Goal: Transaction & Acquisition: Purchase product/service

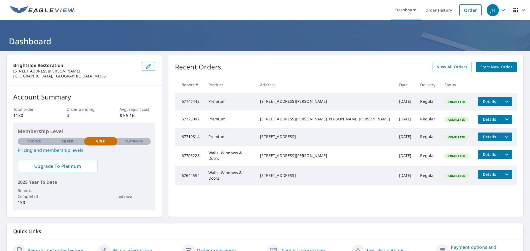
click at [477, 63] on link "Start New Order" at bounding box center [496, 67] width 41 height 10
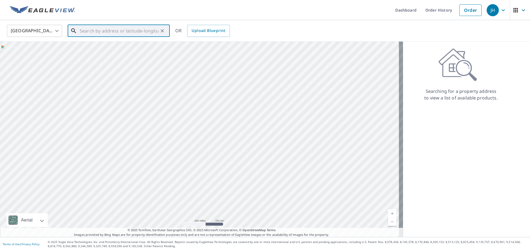
click at [115, 32] on input "text" at bounding box center [119, 30] width 79 height 15
click at [122, 49] on span "[STREET_ADDRESS]" at bounding box center [122, 47] width 87 height 7
type input "[STREET_ADDRESS]"
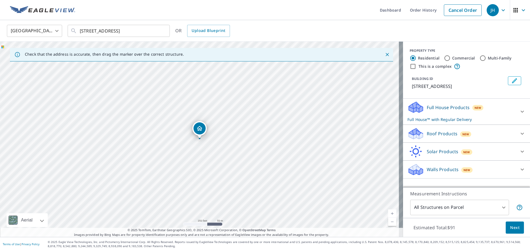
click at [440, 137] on p "Roof Products" at bounding box center [442, 134] width 31 height 7
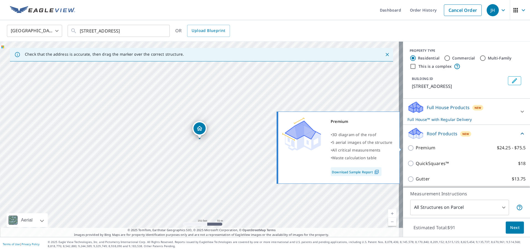
click at [408, 150] on input "Premium $24.25 - $75.5" at bounding box center [411, 148] width 8 height 7
checkbox input "true"
checkbox input "false"
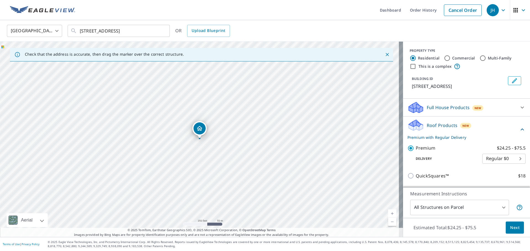
click at [511, 227] on span "Next" at bounding box center [514, 228] width 9 height 7
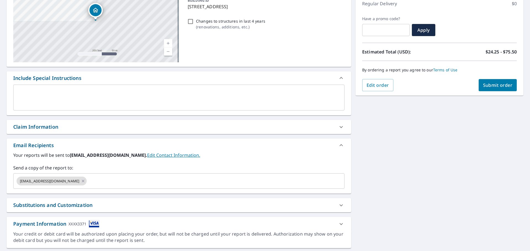
scroll to position [96, 0]
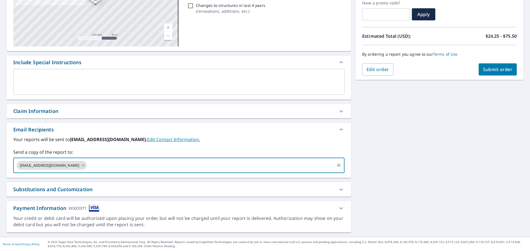
click at [166, 164] on input "text" at bounding box center [210, 165] width 246 height 10
type input "[EMAIL_ADDRESS][DOMAIN_NAME]"
click at [499, 73] on button "Submit order" at bounding box center [498, 69] width 38 height 12
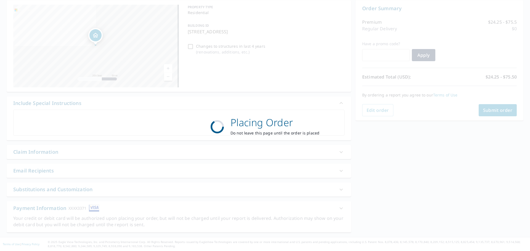
checkbox input "true"
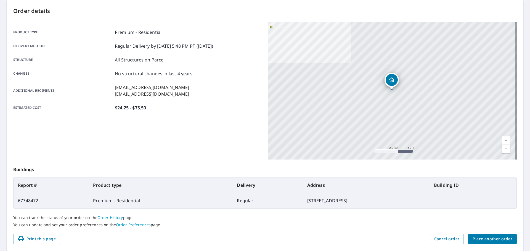
click at [491, 236] on span "Place another order" at bounding box center [492, 239] width 40 height 7
